Goal: Task Accomplishment & Management: Use online tool/utility

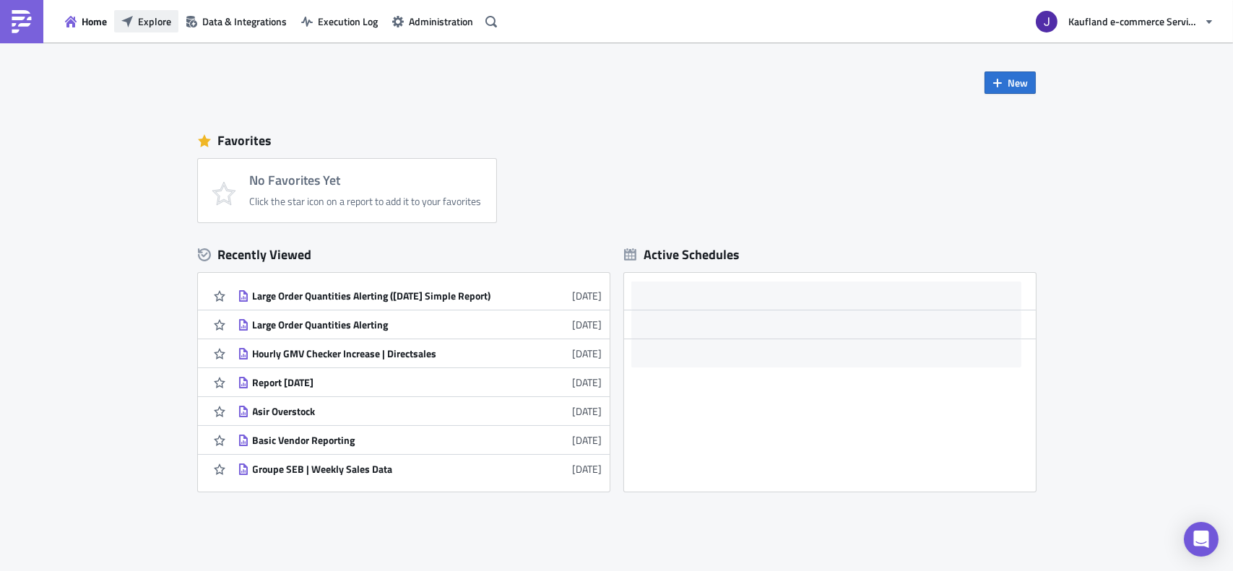
drag, startPoint x: 207, startPoint y: 27, endPoint x: 175, endPoint y: 26, distance: 31.1
click at [207, 27] on span "Data & Integrations" at bounding box center [244, 21] width 84 height 15
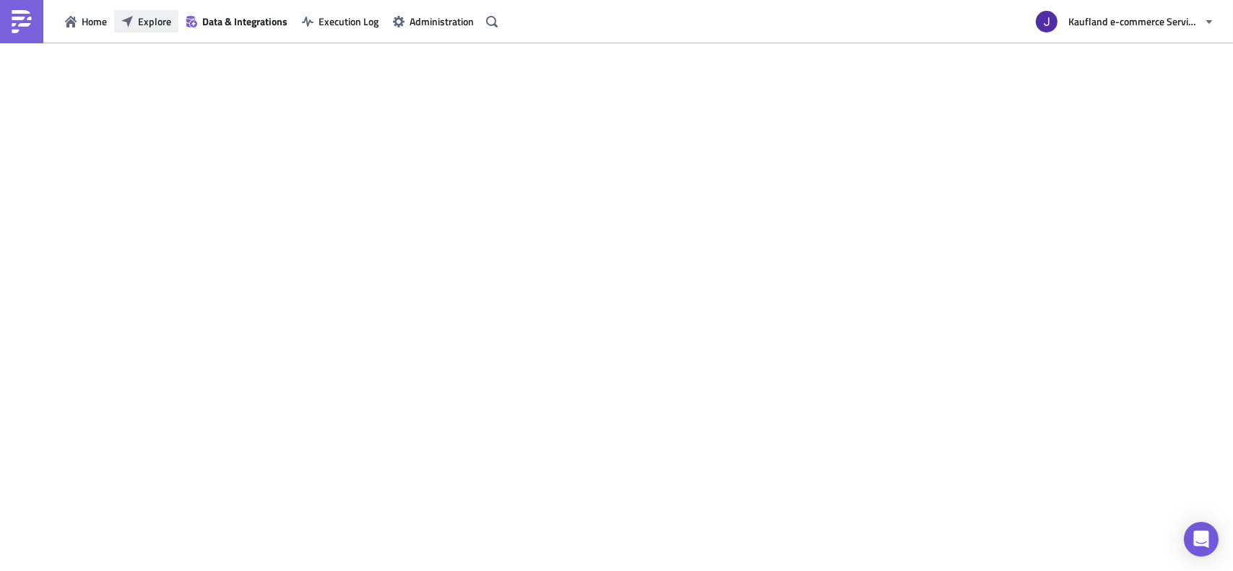
click at [161, 23] on span "Explore" at bounding box center [154, 21] width 33 height 15
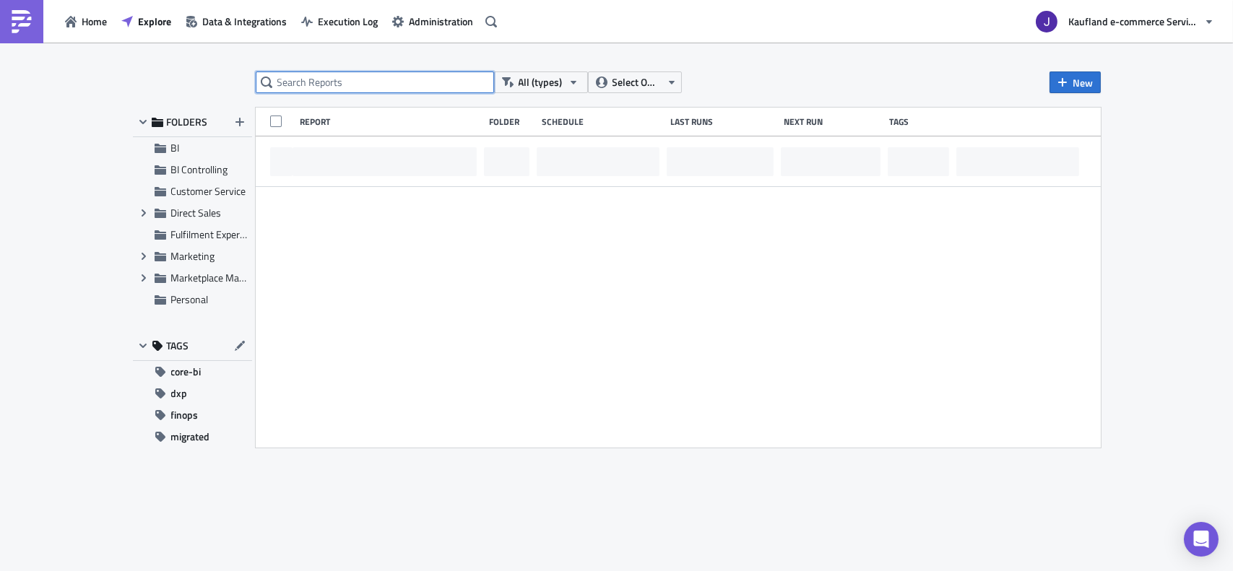
click at [309, 92] on input "text" at bounding box center [375, 82] width 238 height 22
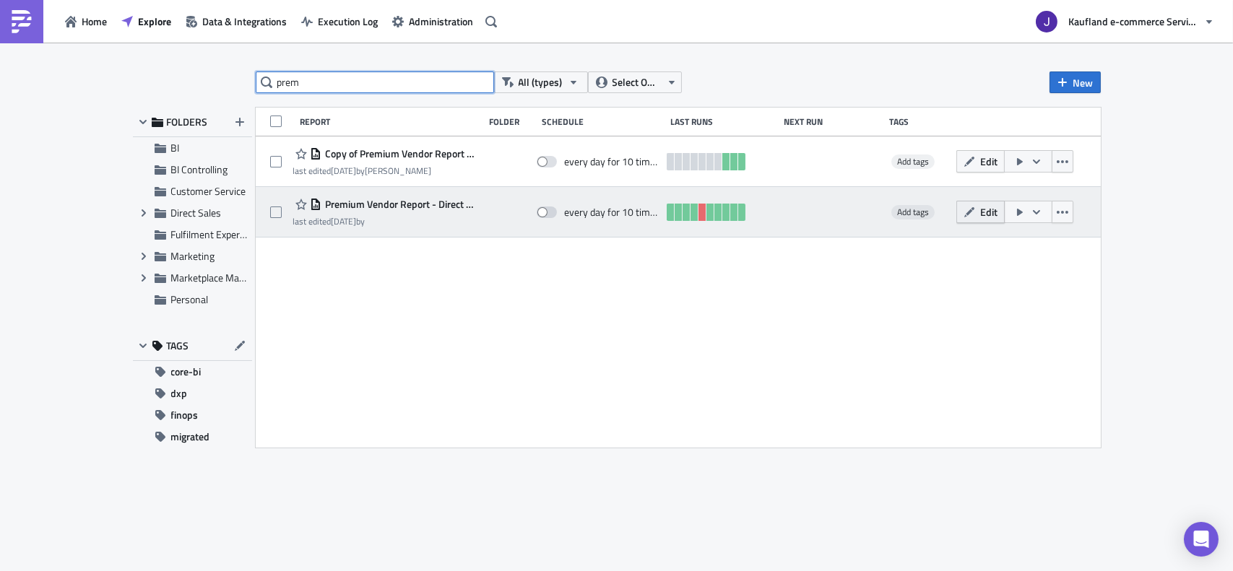
type input "prem"
click at [976, 214] on button "Edit" at bounding box center [980, 212] width 48 height 22
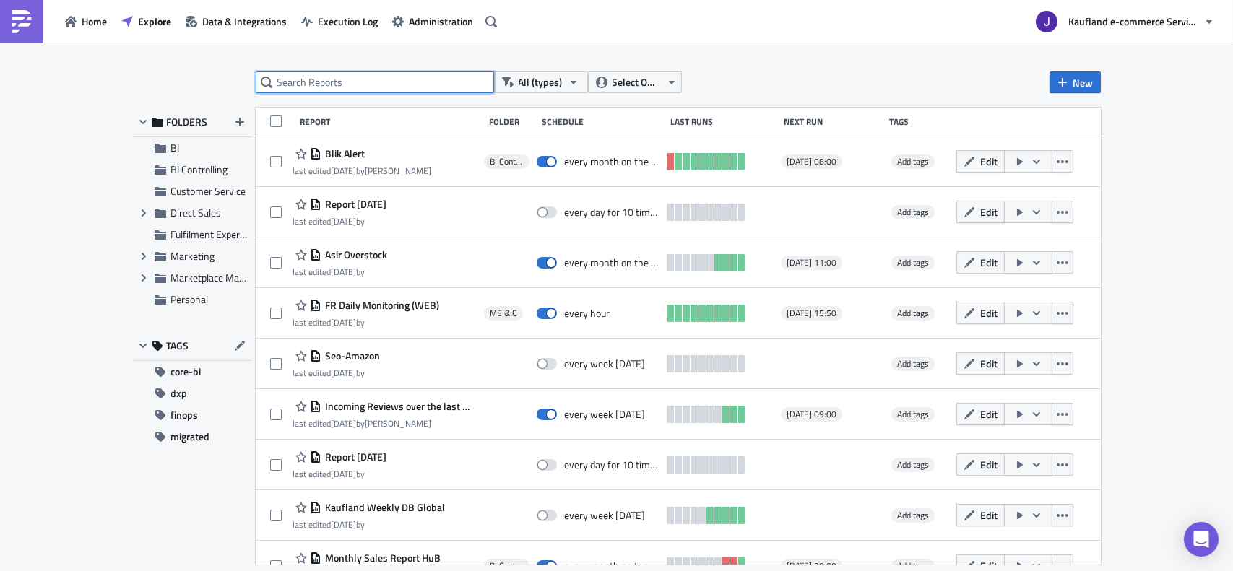
click at [375, 87] on input "text" at bounding box center [375, 82] width 238 height 22
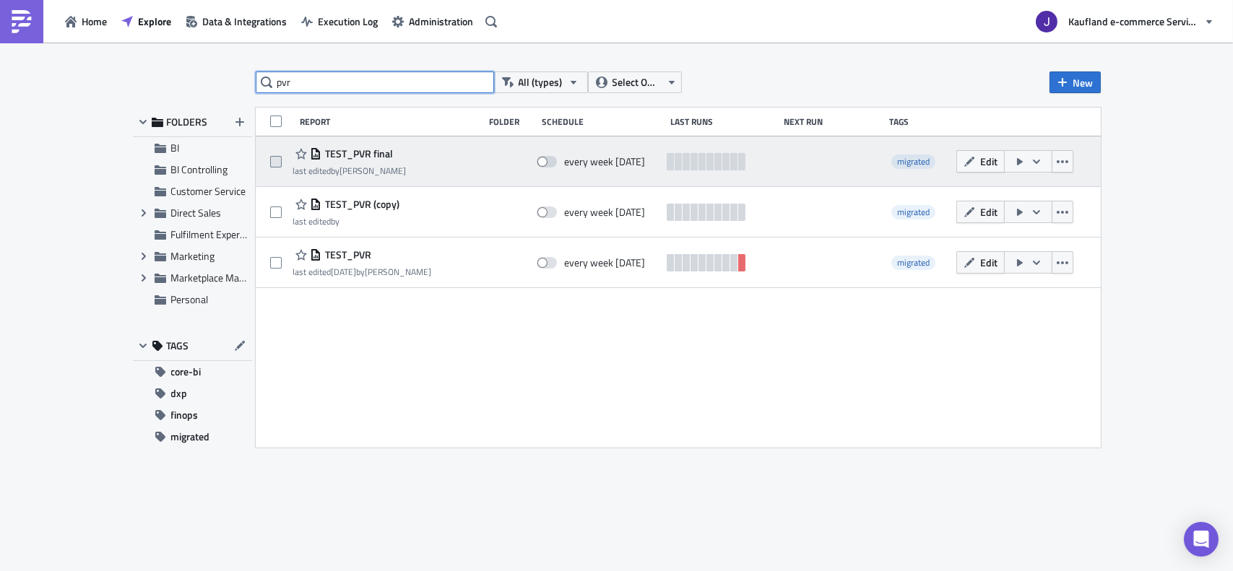
type input "pvr"
click at [277, 157] on span at bounding box center [276, 162] width 12 height 12
click at [277, 157] on input "checkbox" at bounding box center [277, 161] width 9 height 9
checkbox input "true"
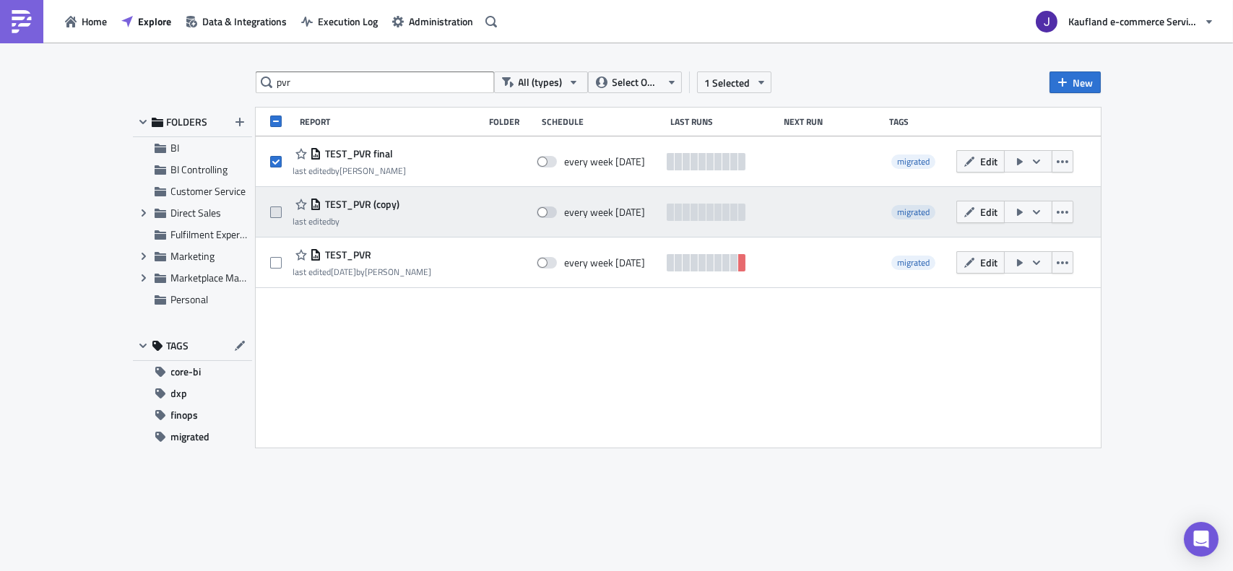
click at [278, 215] on span at bounding box center [276, 213] width 12 height 12
click at [278, 215] on input "checkbox" at bounding box center [277, 212] width 9 height 9
checkbox input "true"
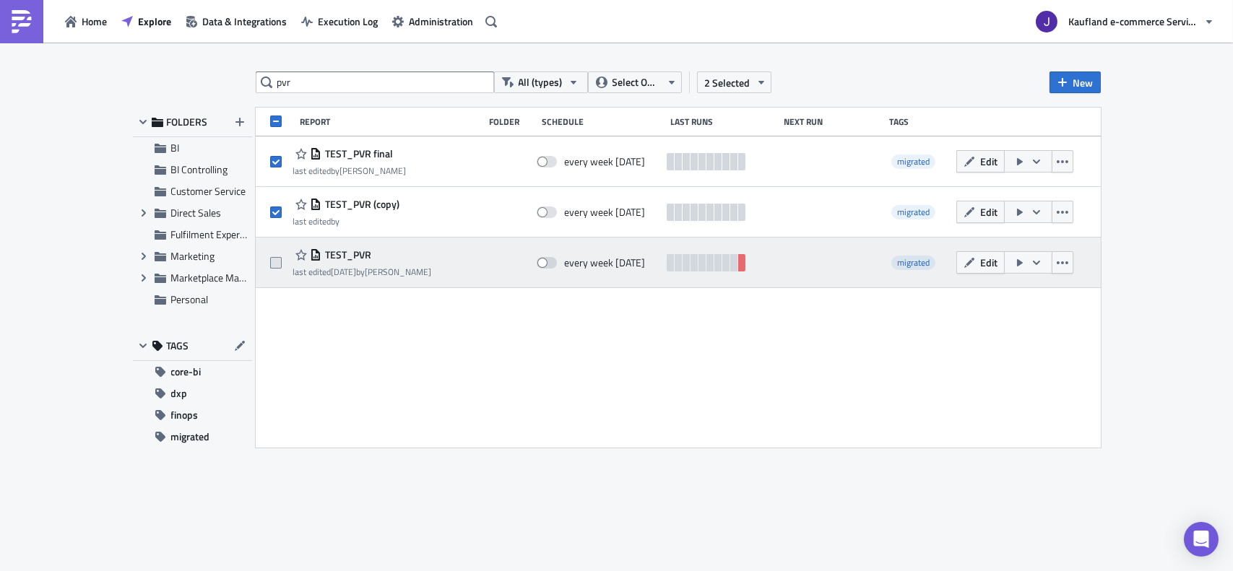
click at [272, 260] on span at bounding box center [276, 263] width 12 height 12
click at [273, 260] on input "checkbox" at bounding box center [277, 263] width 9 height 9
checkbox input "true"
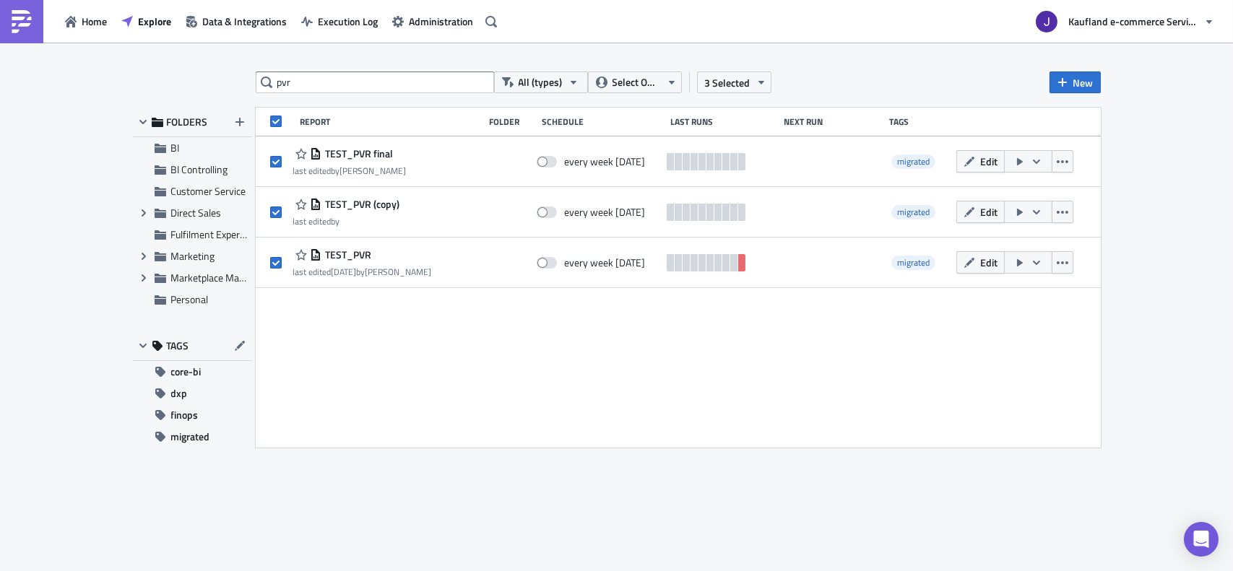
click at [742, 95] on div "pvr All (types) Select Owner 3 Selected New FOLDERS BI BI Controlling Customer …" at bounding box center [617, 307] width 982 height 473
click at [739, 86] on span "3 Selected" at bounding box center [727, 82] width 45 height 15
click at [576, 95] on div "Remove selected" at bounding box center [621, 97] width 96 height 14
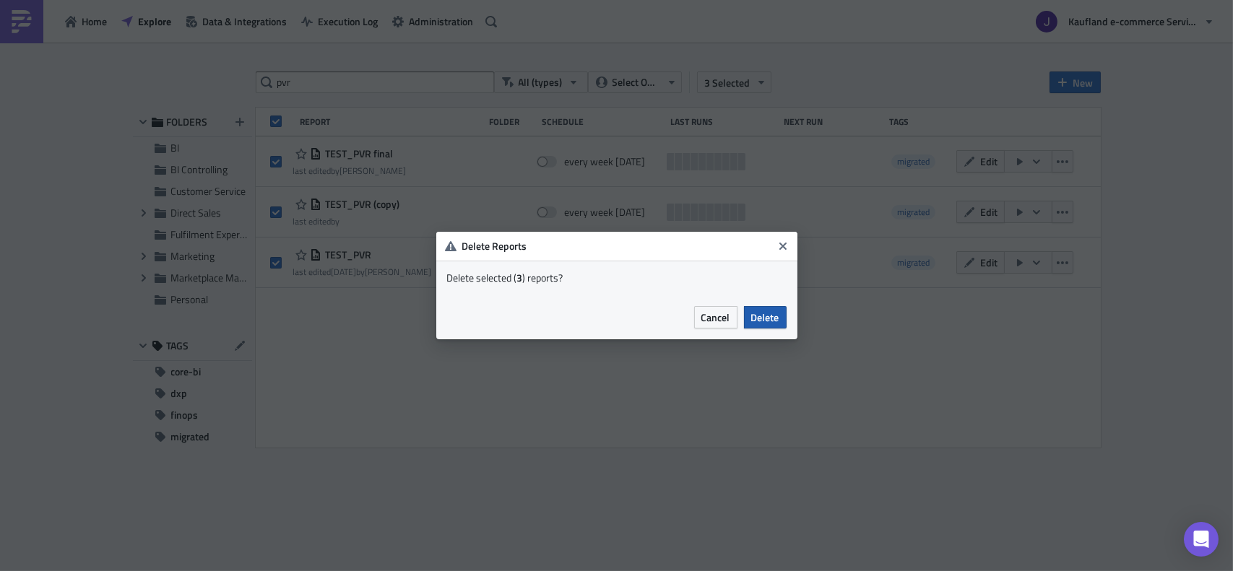
click at [757, 321] on span "Delete" at bounding box center [765, 317] width 28 height 15
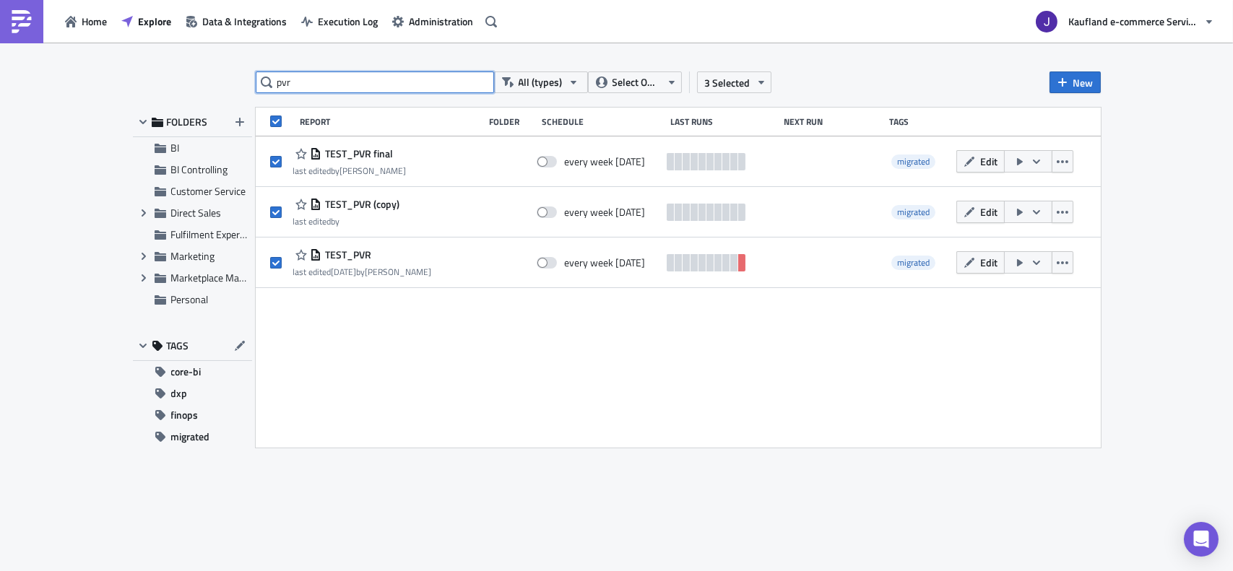
click at [385, 85] on input "pvr" at bounding box center [375, 82] width 238 height 22
checkbox input "false"
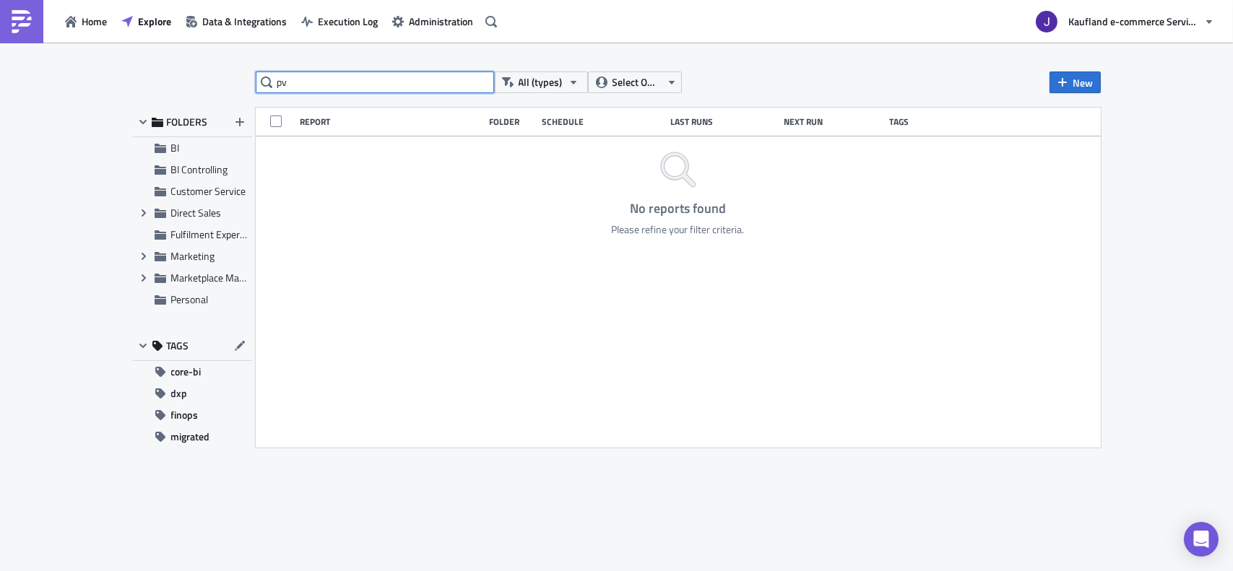
type input "pvr"
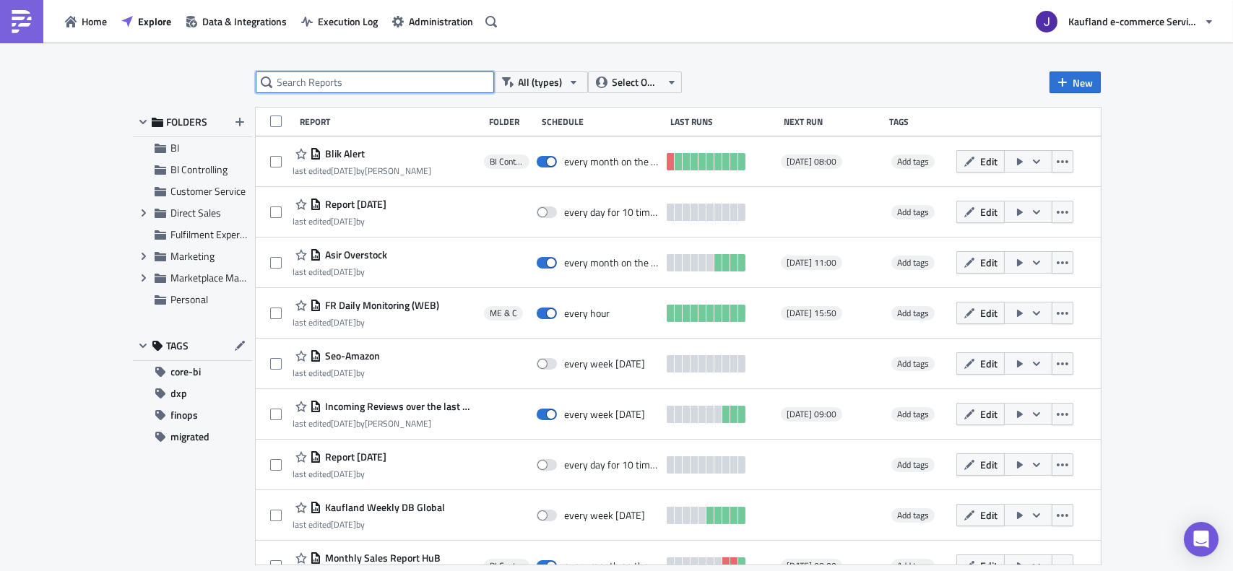
click at [385, 85] on input "text" at bounding box center [375, 82] width 238 height 22
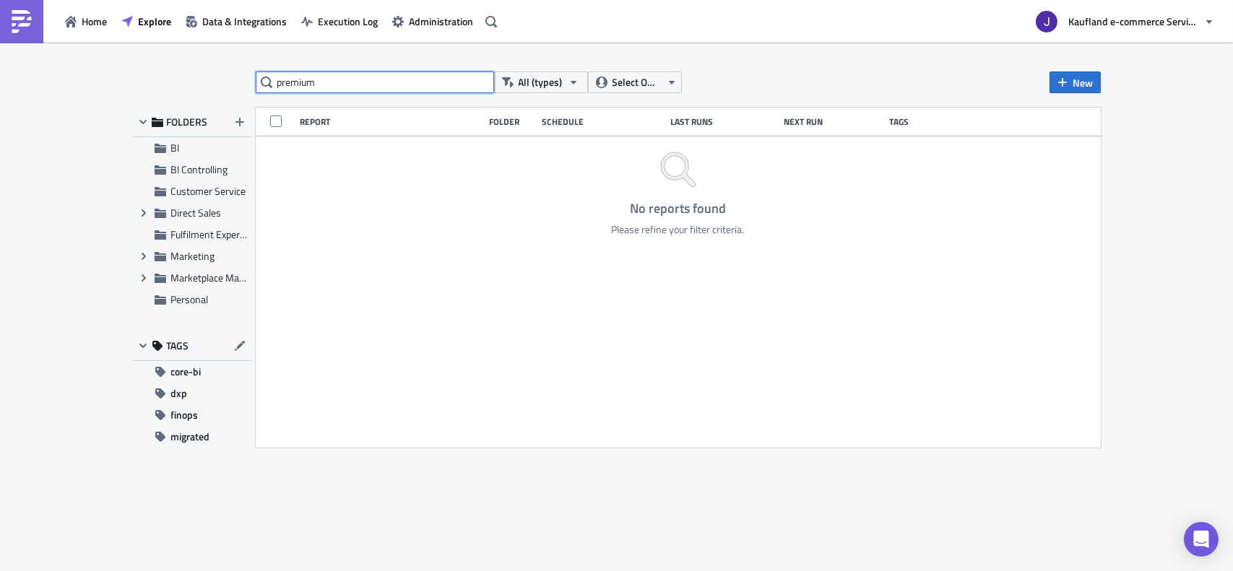
type input "premium"
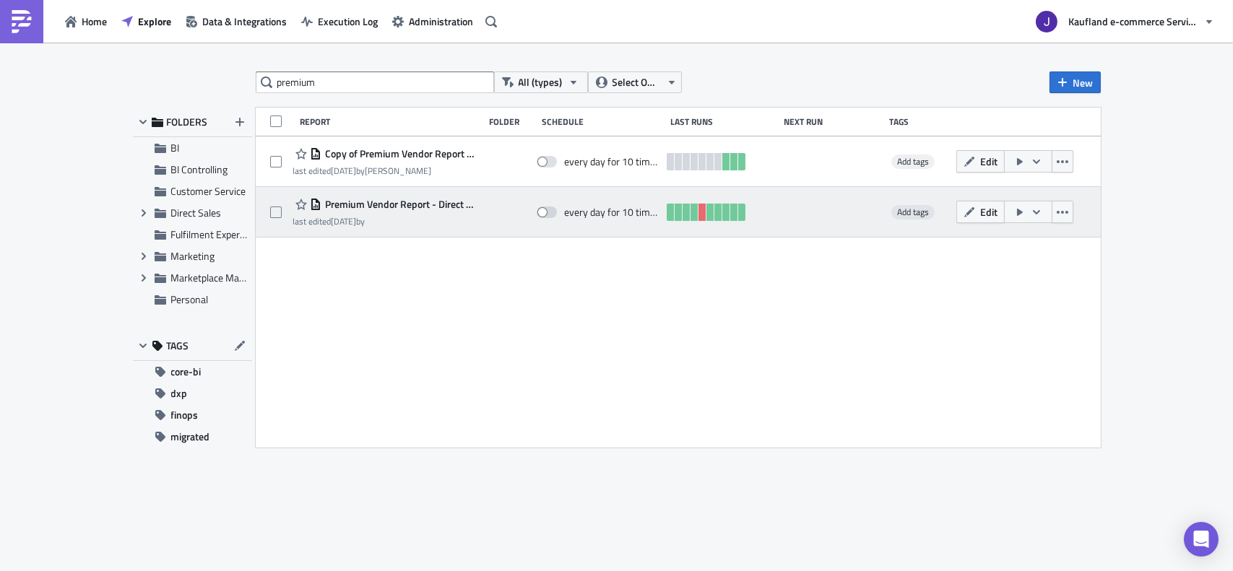
click at [1022, 204] on button "button" at bounding box center [1028, 212] width 48 height 22
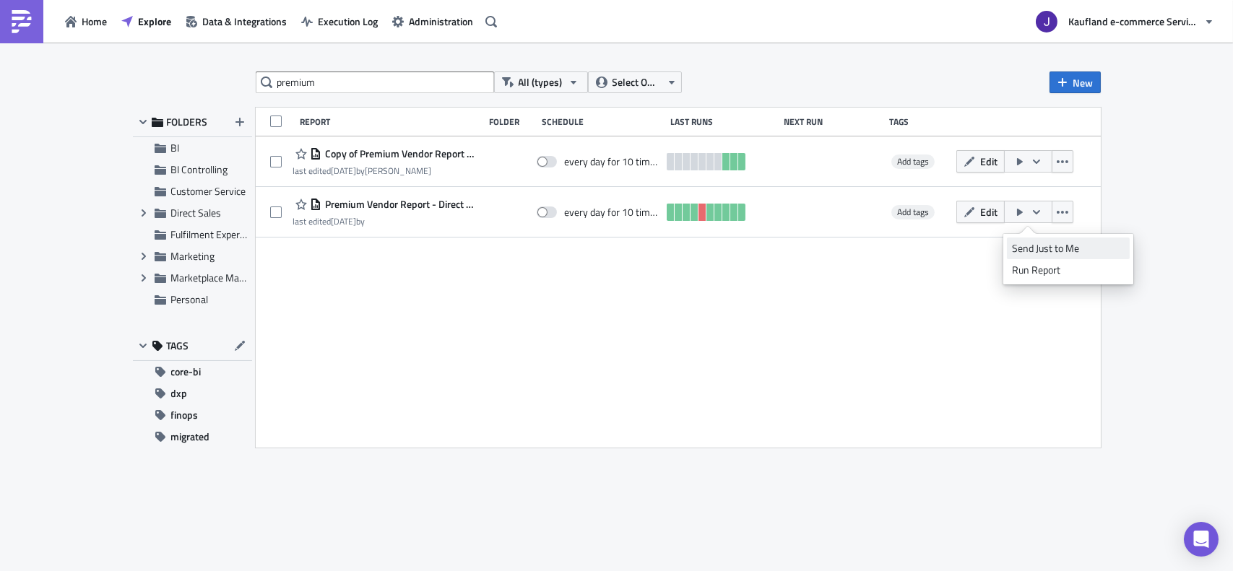
click at [1025, 247] on div "Send Just to Me" at bounding box center [1068, 248] width 113 height 14
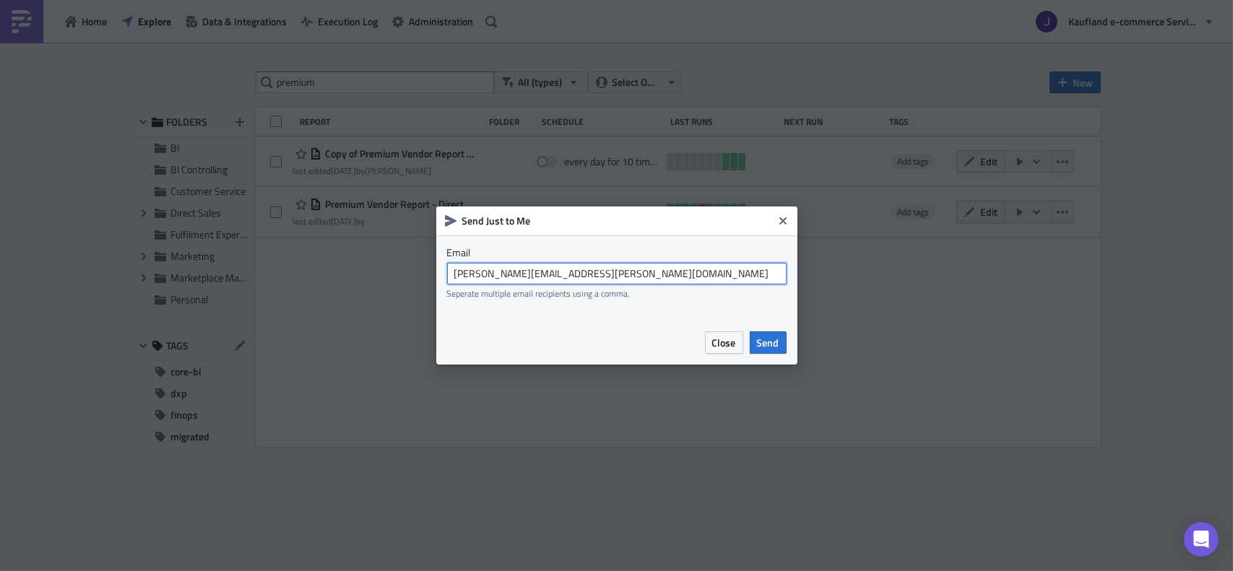
click at [516, 267] on input "[PERSON_NAME][EMAIL_ADDRESS][PERSON_NAME][DOMAIN_NAME]" at bounding box center [616, 274] width 339 height 22
drag, startPoint x: 526, startPoint y: 272, endPoint x: 539, endPoint y: 272, distance: 13.0
click at [539, 272] on input "[EMAIL_ADDRESS][DOMAIN_NAME]" at bounding box center [616, 274] width 339 height 22
click at [533, 273] on input "[EMAIL_ADDRESS][DOMAIN_NAME]" at bounding box center [616, 274] width 339 height 22
drag, startPoint x: 539, startPoint y: 274, endPoint x: 643, endPoint y: 277, distance: 103.3
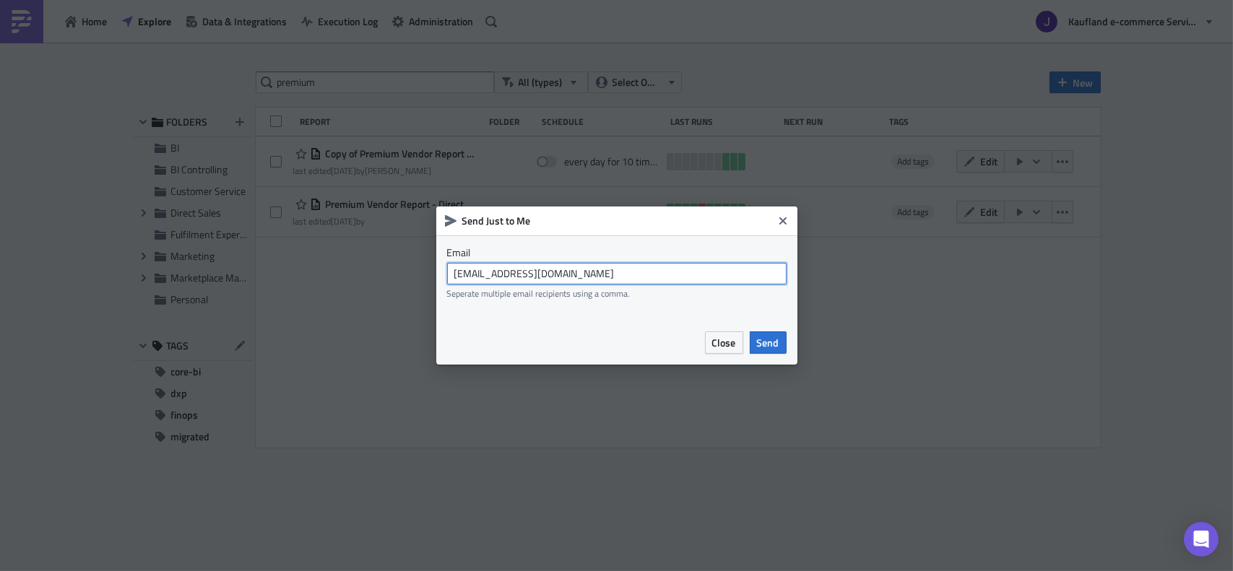
click at [643, 277] on input "[EMAIL_ADDRESS][DOMAIN_NAME]" at bounding box center [616, 274] width 339 height 22
type input "[EMAIL_ADDRESS][DOMAIN_NAME]"
click at [757, 333] on button "Send" at bounding box center [768, 342] width 37 height 22
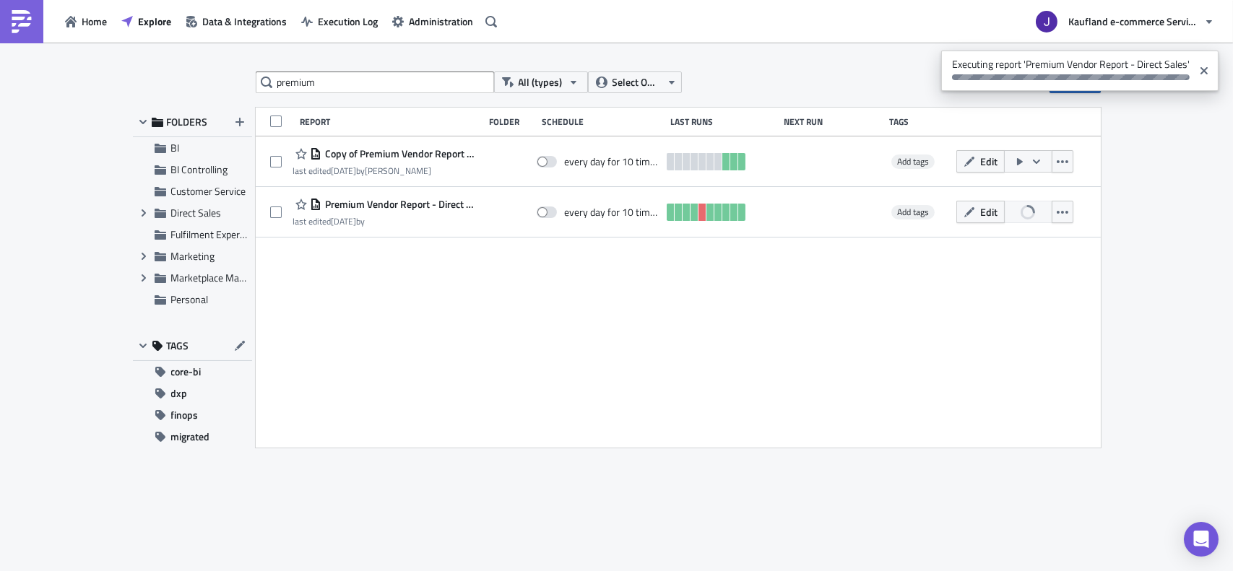
click at [1053, 74] on div at bounding box center [1071, 77] width 238 height 6
click at [336, 14] on span "Execution Log" at bounding box center [348, 21] width 60 height 15
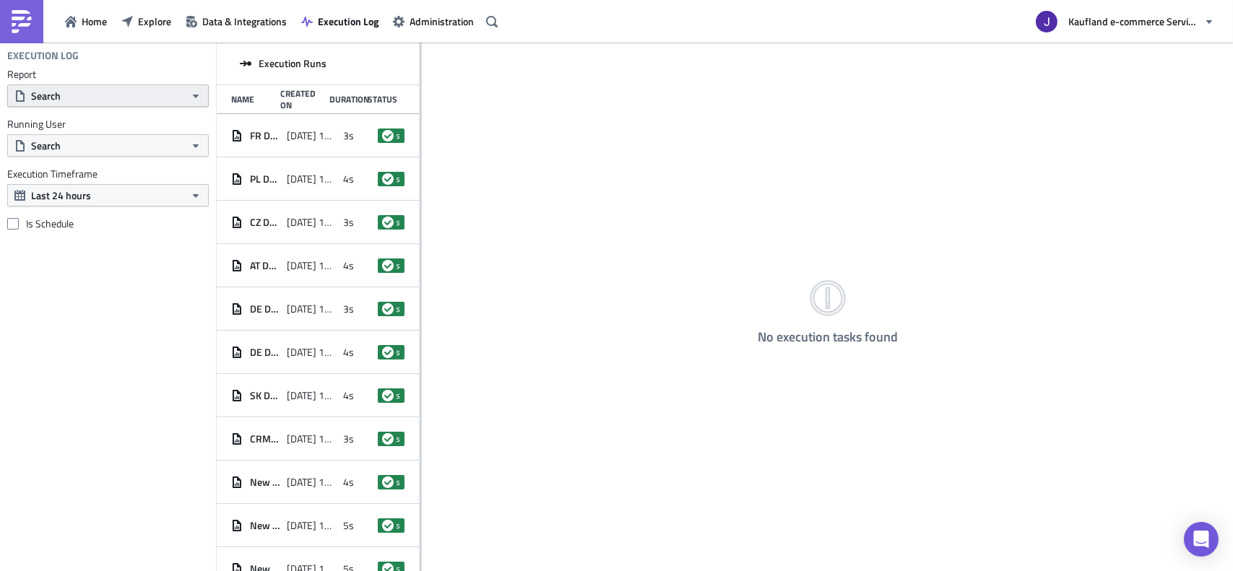
click at [139, 98] on button "Search" at bounding box center [107, 95] width 201 height 22
click at [139, 96] on button "Search" at bounding box center [107, 95] width 201 height 22
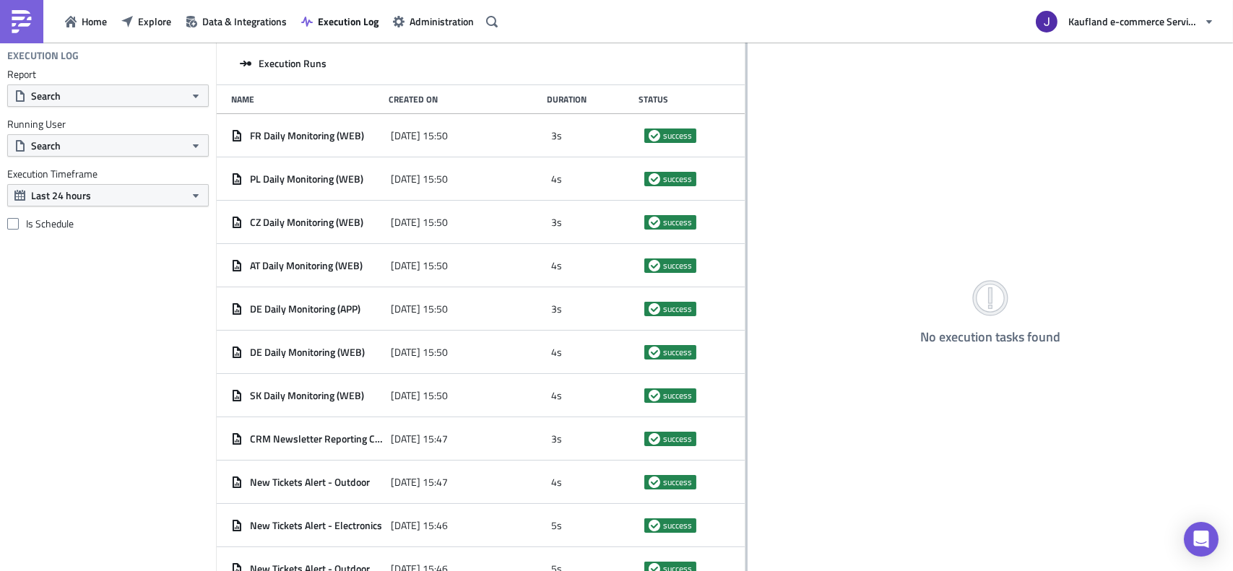
drag, startPoint x: 421, startPoint y: 144, endPoint x: 745, endPoint y: 170, distance: 325.3
click at [745, 170] on div at bounding box center [746, 308] width 2 height 531
